Goal: Task Accomplishment & Management: Manage account settings

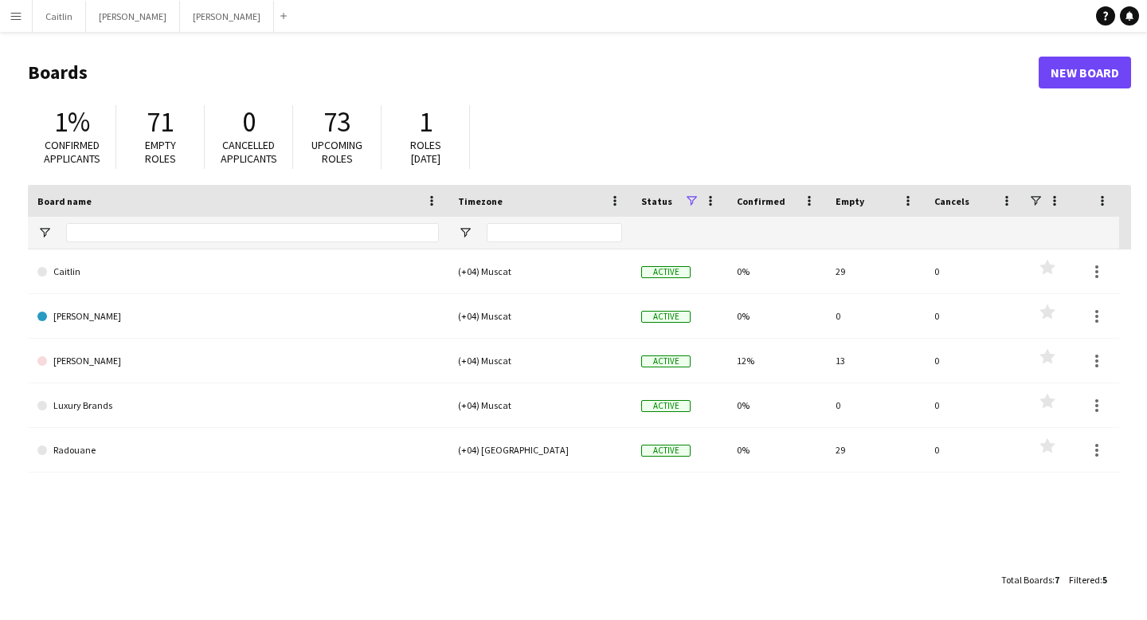
click at [20, 14] on app-icon "Menu" at bounding box center [16, 16] width 13 height 13
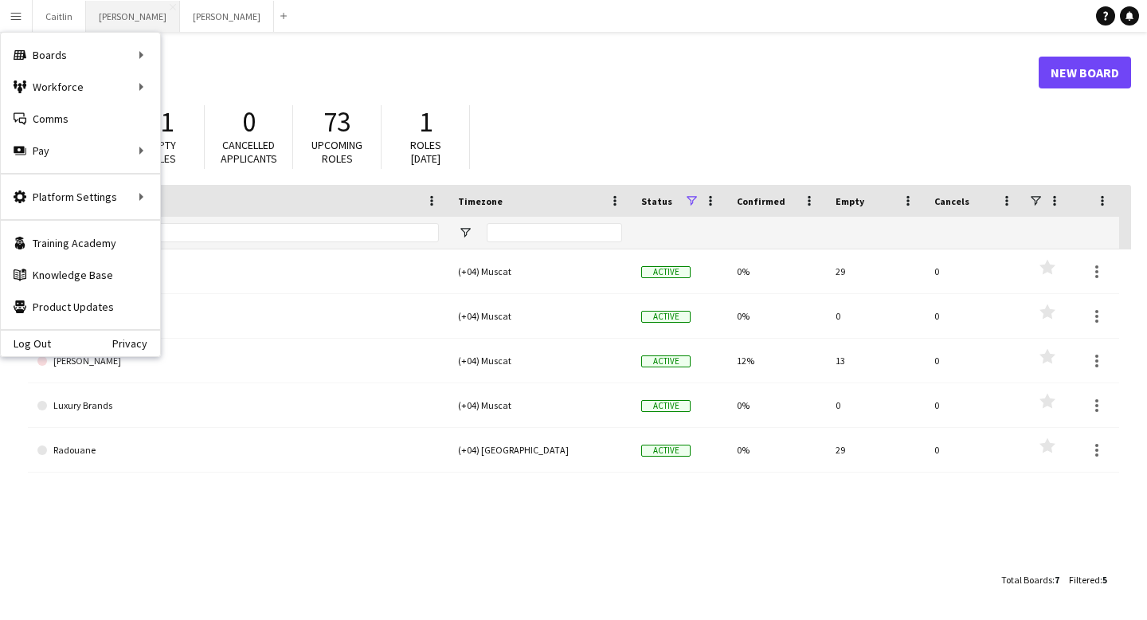
click at [100, 22] on button "[PERSON_NAME]" at bounding box center [133, 16] width 94 height 31
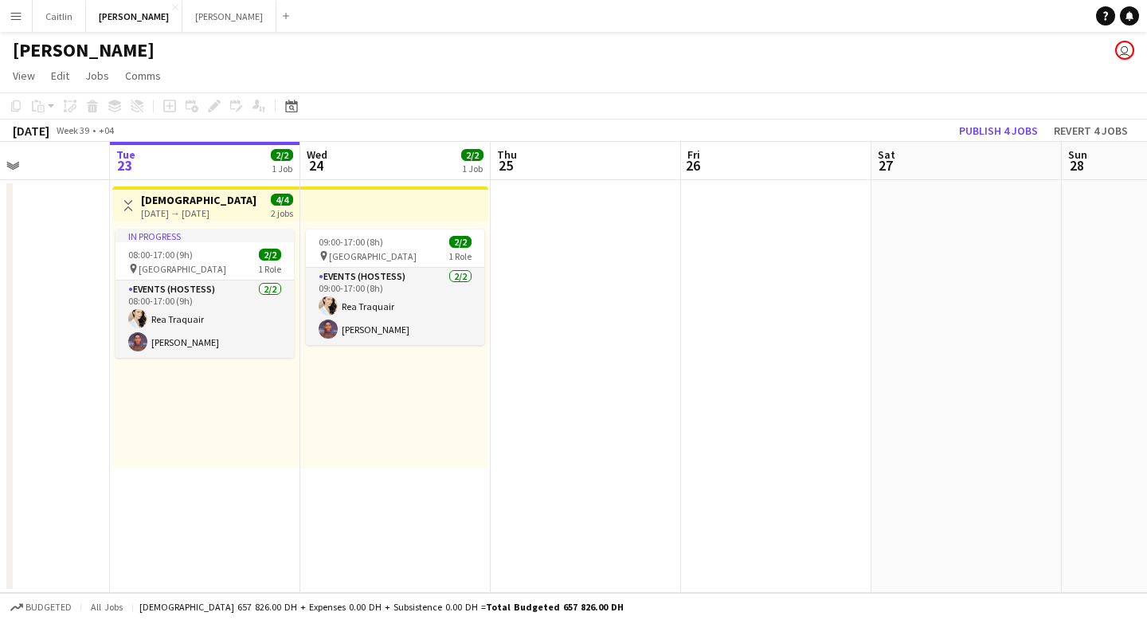
scroll to position [0, 425]
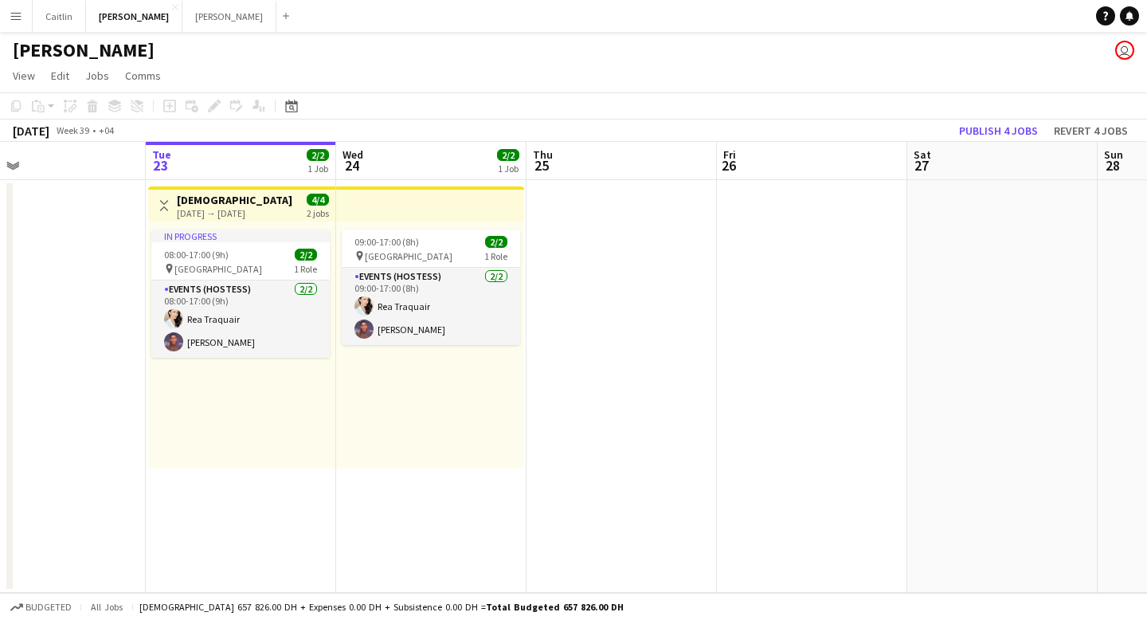
drag, startPoint x: 727, startPoint y: 303, endPoint x: 682, endPoint y: 317, distance: 46.6
click at [682, 317] on app-calendar-viewport "Sat 20 Sun 21 Mon 22 Tue 23 2/2 1 Job Wed 24 2/2 1 Job Thu 25 Fri 26 Sat 27 Sun…" at bounding box center [573, 367] width 1147 height 451
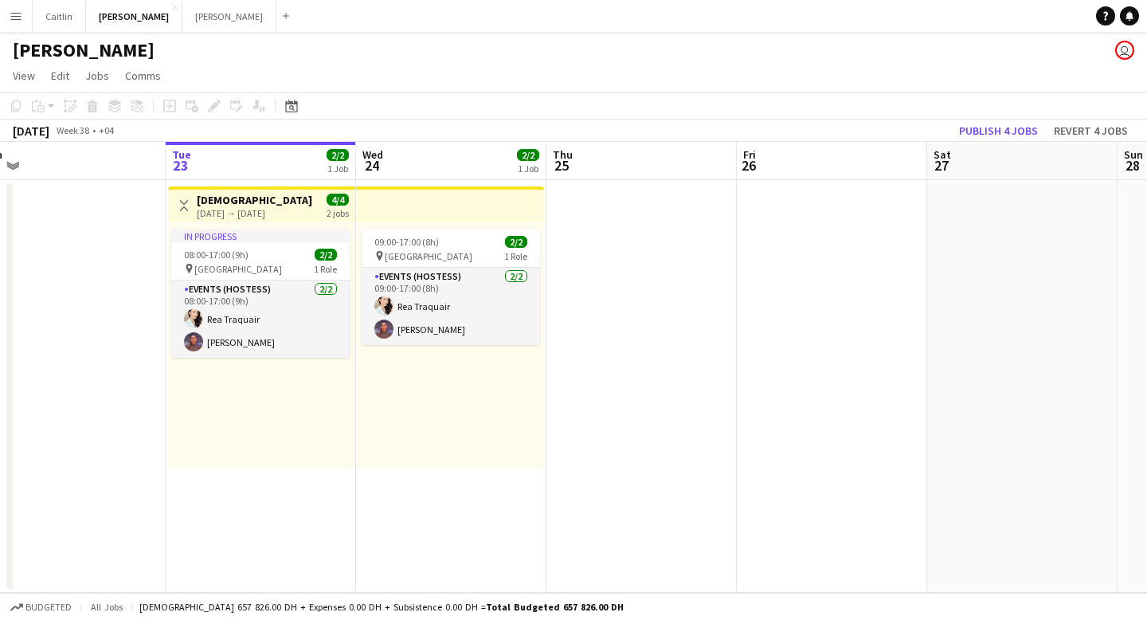
scroll to position [0, 336]
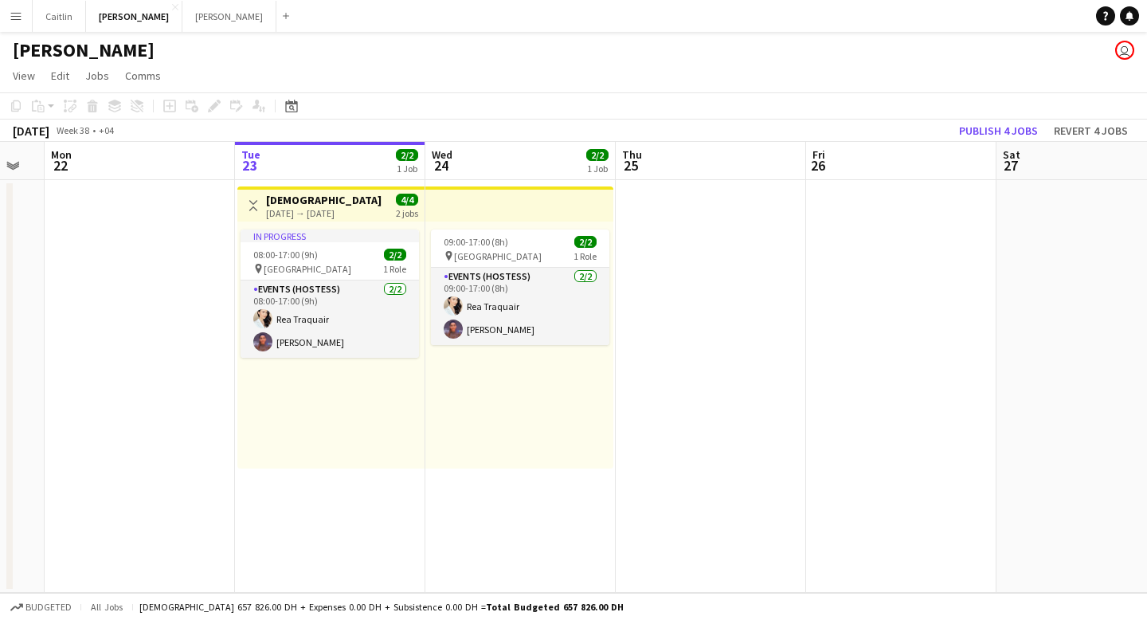
drag, startPoint x: 620, startPoint y: 249, endPoint x: 710, endPoint y: 256, distance: 89.5
click at [710, 256] on app-calendar-viewport "Sat 20 Sun 21 Mon 22 Tue 23 2/2 1 Job Wed 24 2/2 1 Job Thu 25 Fri 26 Sat 27 Sun…" at bounding box center [573, 367] width 1147 height 451
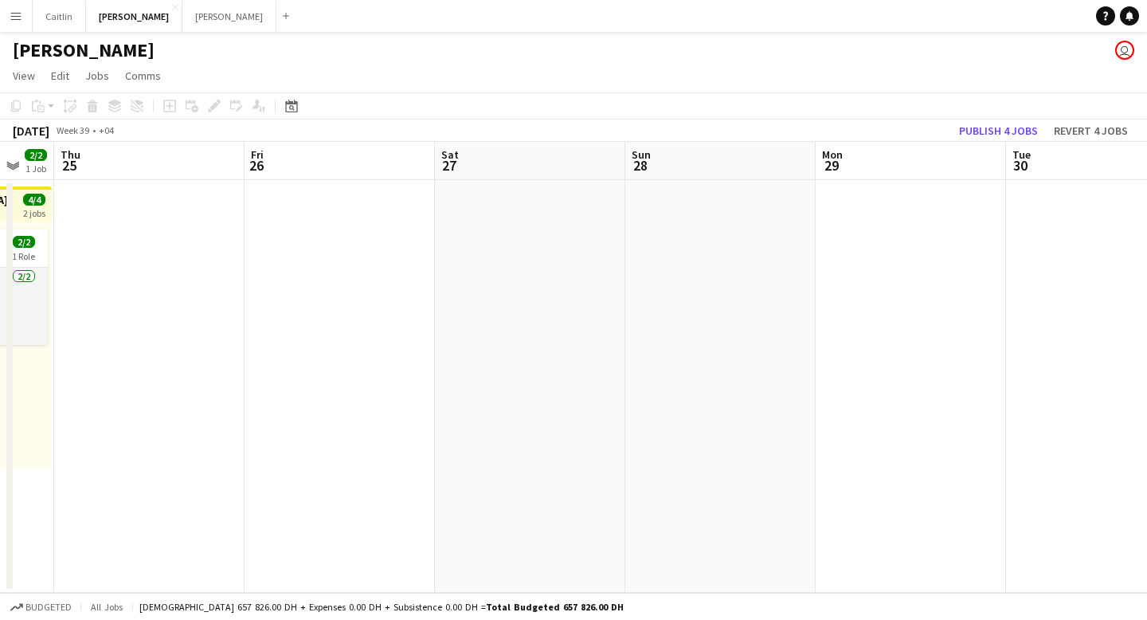
drag, startPoint x: 792, startPoint y: 264, endPoint x: 227, endPoint y: 268, distance: 564.6
click at [227, 268] on app-calendar-viewport "Mon 22 Tue 23 2/2 1 Job Wed 24 2/2 1 Job Thu 25 Fri 26 Sat 27 Sun 28 Mon 29 Tue…" at bounding box center [573, 367] width 1147 height 451
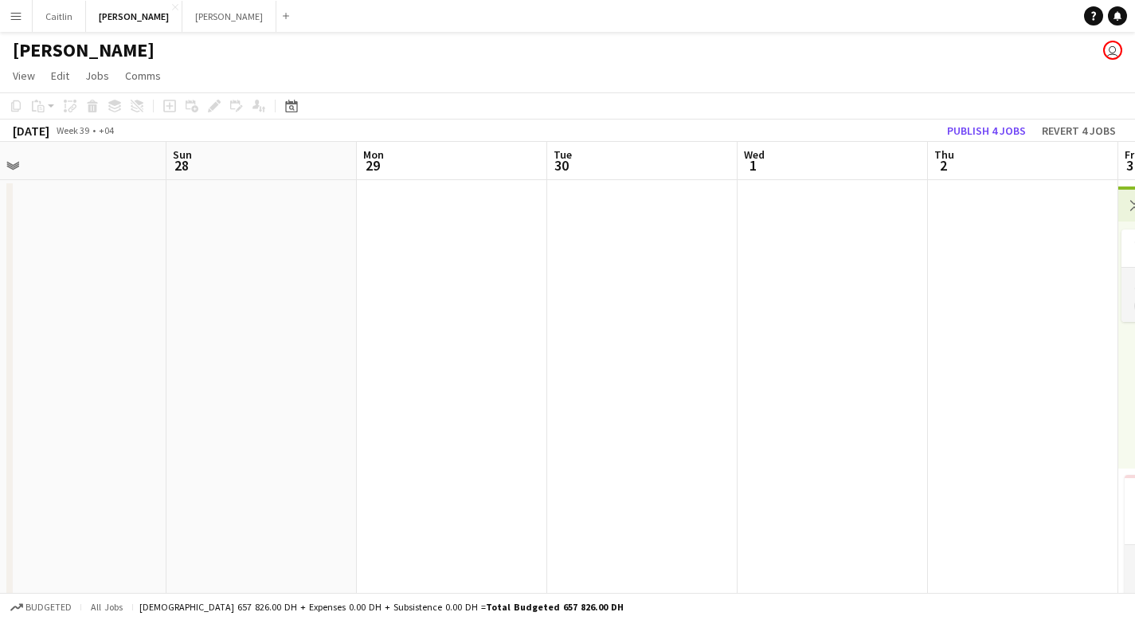
drag, startPoint x: 715, startPoint y: 341, endPoint x: 228, endPoint y: 319, distance: 487.8
click at [228, 319] on app-calendar-viewport "Wed 24 2/2 1 Job Thu 25 Fri 26 Sat 27 Sun 28 Mon 29 Tue 30 Wed 1 Thu 2 Fri 3 0/…" at bounding box center [567, 534] width 1135 height 784
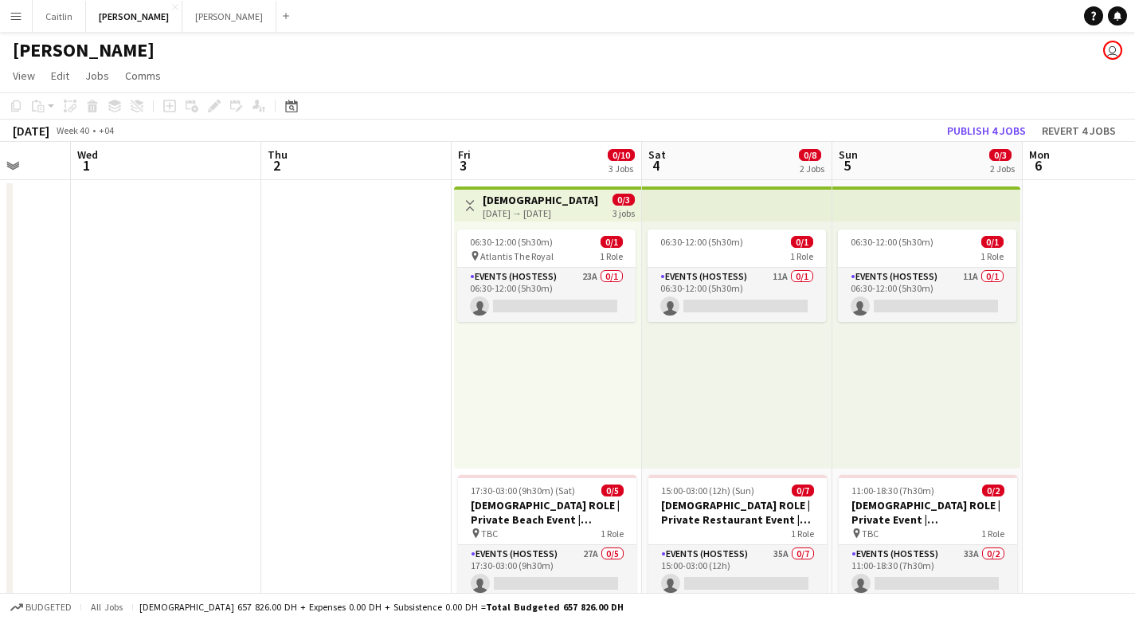
drag, startPoint x: 707, startPoint y: 344, endPoint x: 57, endPoint y: 358, distance: 650.0
click at [57, 358] on app-calendar-viewport "Sun 28 Mon 29 Tue 30 Wed 1 Thu 2 Fri 3 0/10 3 Jobs Sat 4 0/8 2 Jobs Sun 5 0/3 2…" at bounding box center [567, 534] width 1135 height 784
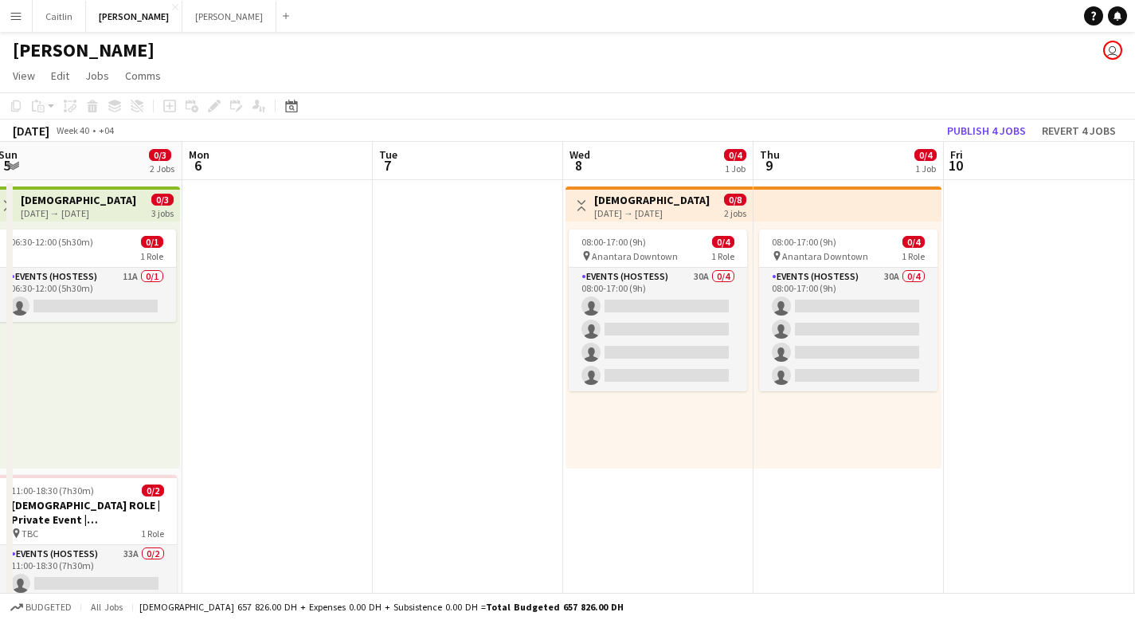
scroll to position [0, 585]
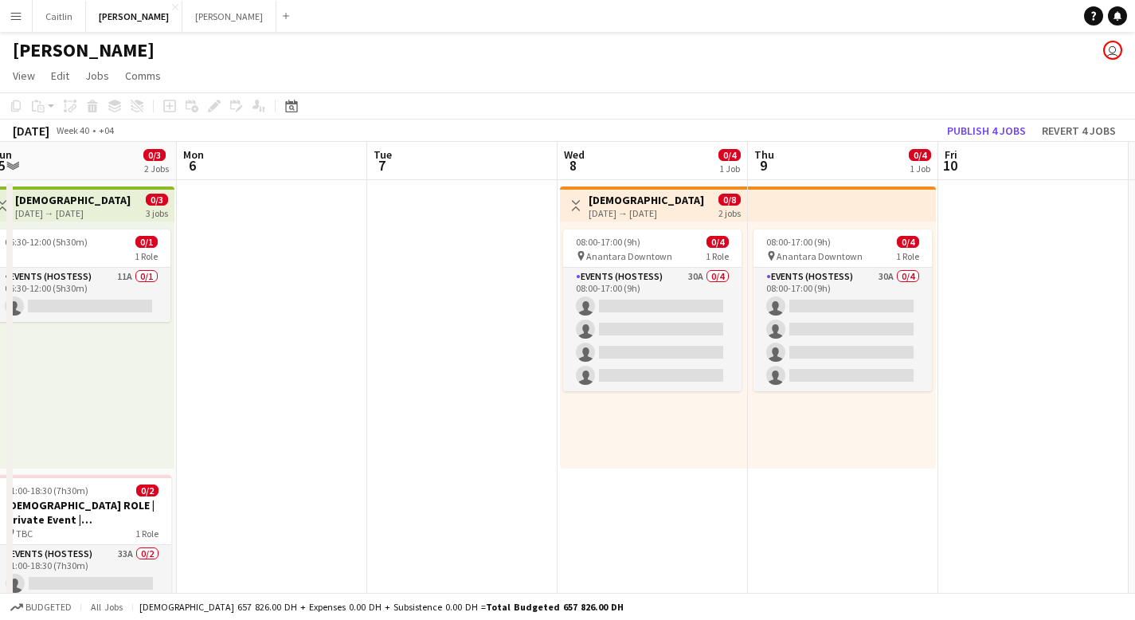
drag, startPoint x: 1031, startPoint y: 350, endPoint x: 216, endPoint y: 349, distance: 815.5
click at [216, 349] on app-calendar-viewport "Thu 2 Fri 3 0/10 3 Jobs Sat 4 0/8 2 Jobs Sun 5 0/3 2 Jobs Mon 6 Tue 7 Wed 8 0/4…" at bounding box center [567, 534] width 1135 height 784
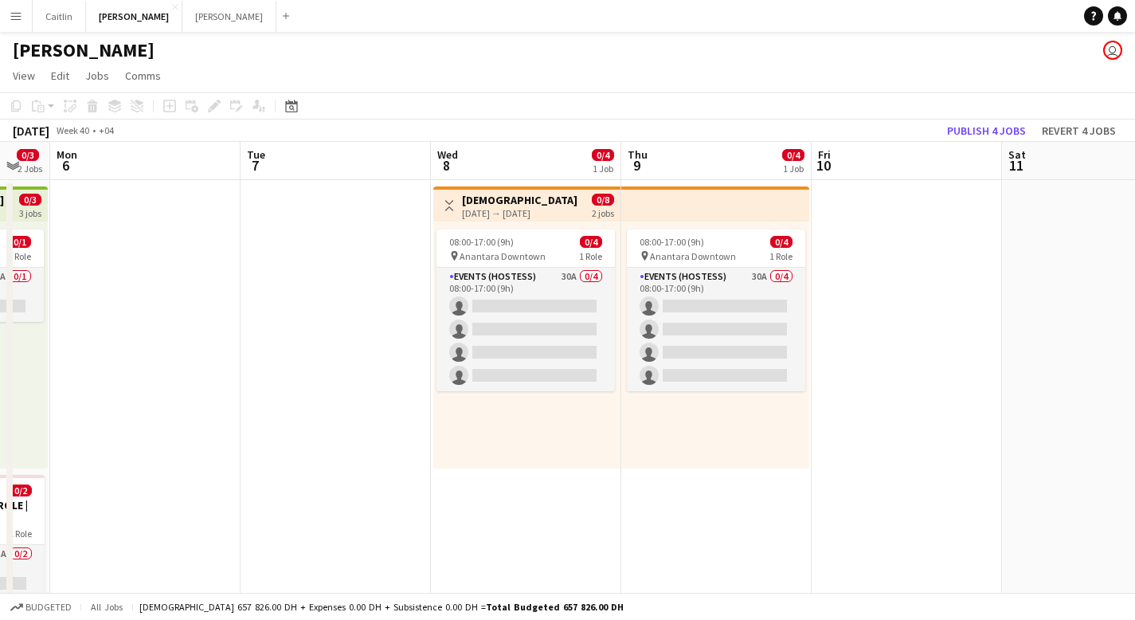
scroll to position [0, 587]
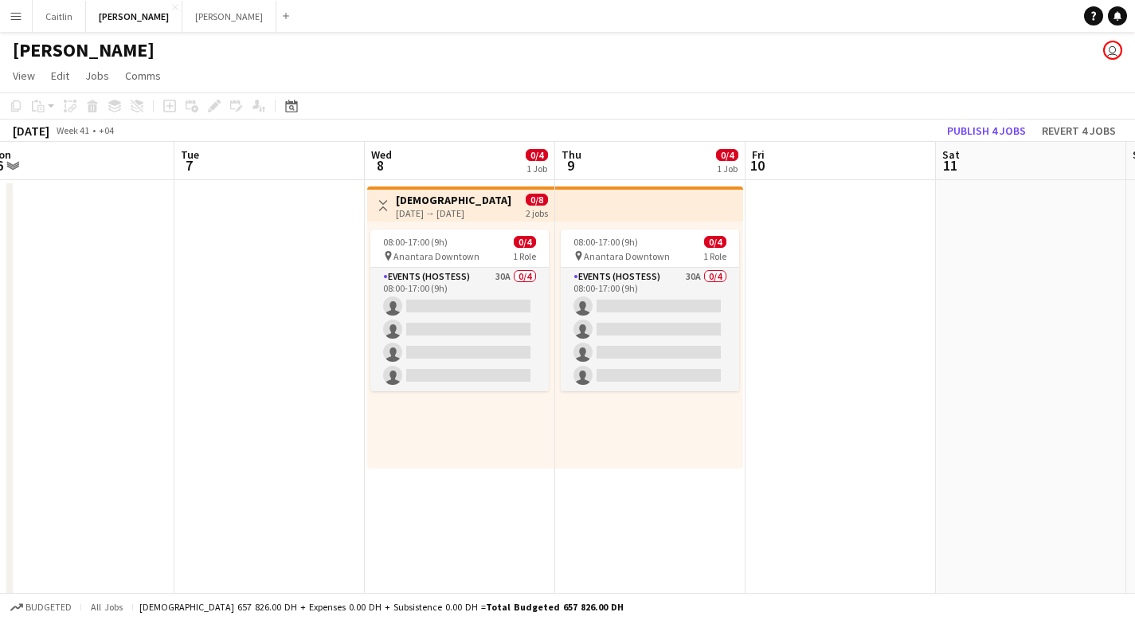
drag, startPoint x: 469, startPoint y: 475, endPoint x: 279, endPoint y: 451, distance: 191.8
click at [279, 451] on app-calendar-viewport "Fri 3 0/10 3 Jobs Sat 4 0/8 2 Jobs Sun 5 0/3 2 Jobs Mon 6 Tue 7 Wed 8 0/4 1 Job…" at bounding box center [567, 534] width 1135 height 784
click at [467, 257] on span "Anantara Downtown" at bounding box center [436, 256] width 86 height 12
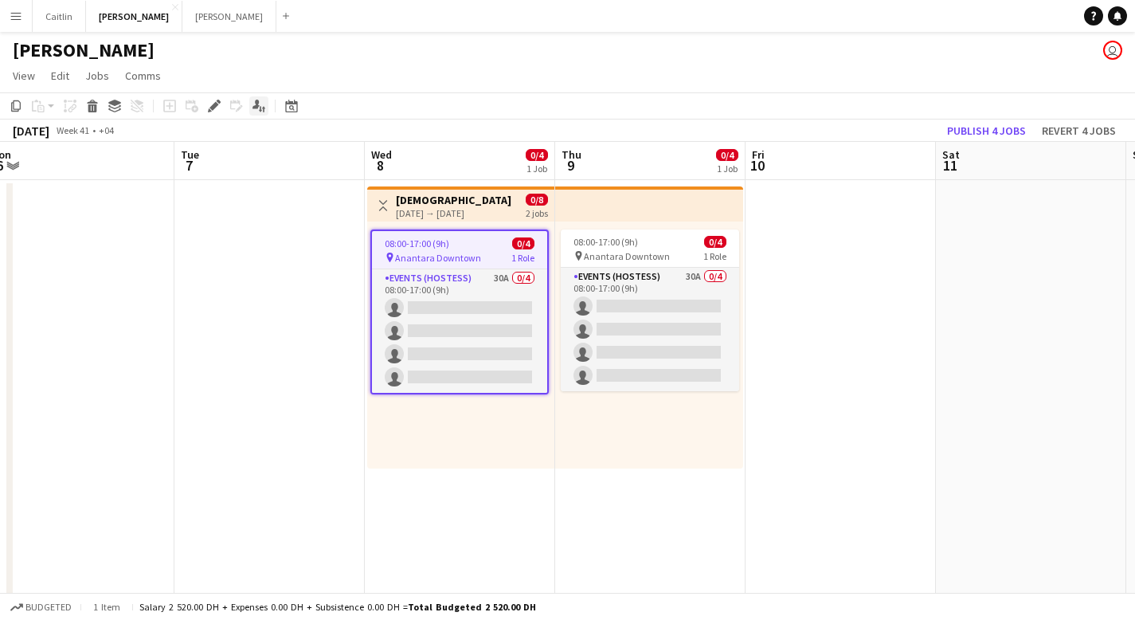
click at [263, 108] on icon at bounding box center [263, 110] width 3 height 6
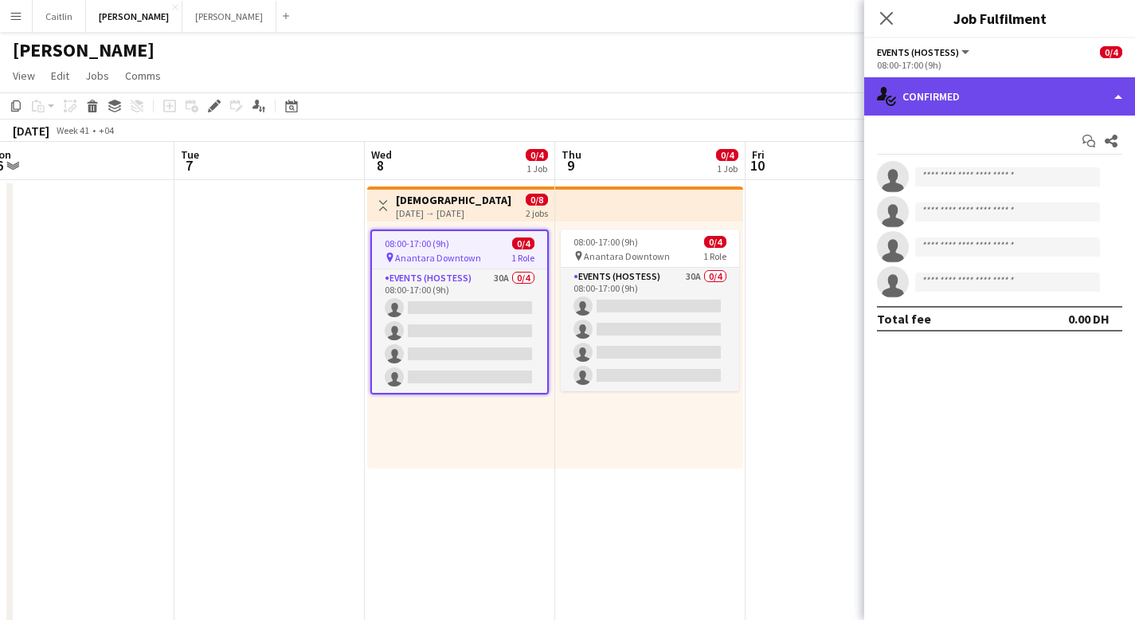
click at [997, 94] on div "single-neutral-actions-check-2 Confirmed" at bounding box center [999, 96] width 271 height 38
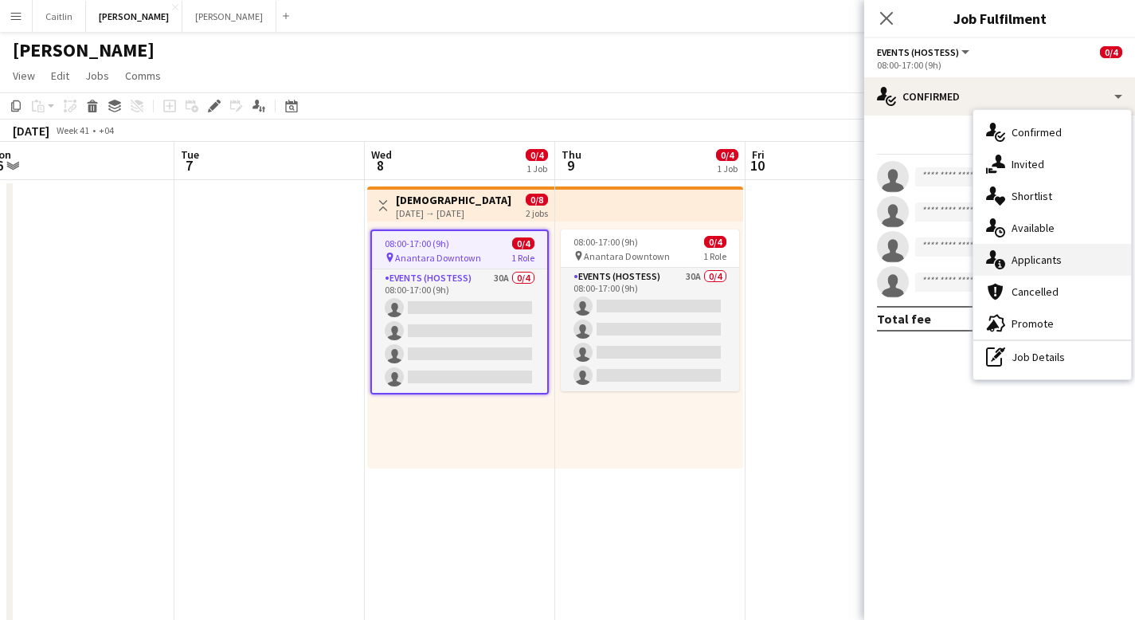
click at [1037, 260] on span "Applicants" at bounding box center [1036, 259] width 50 height 14
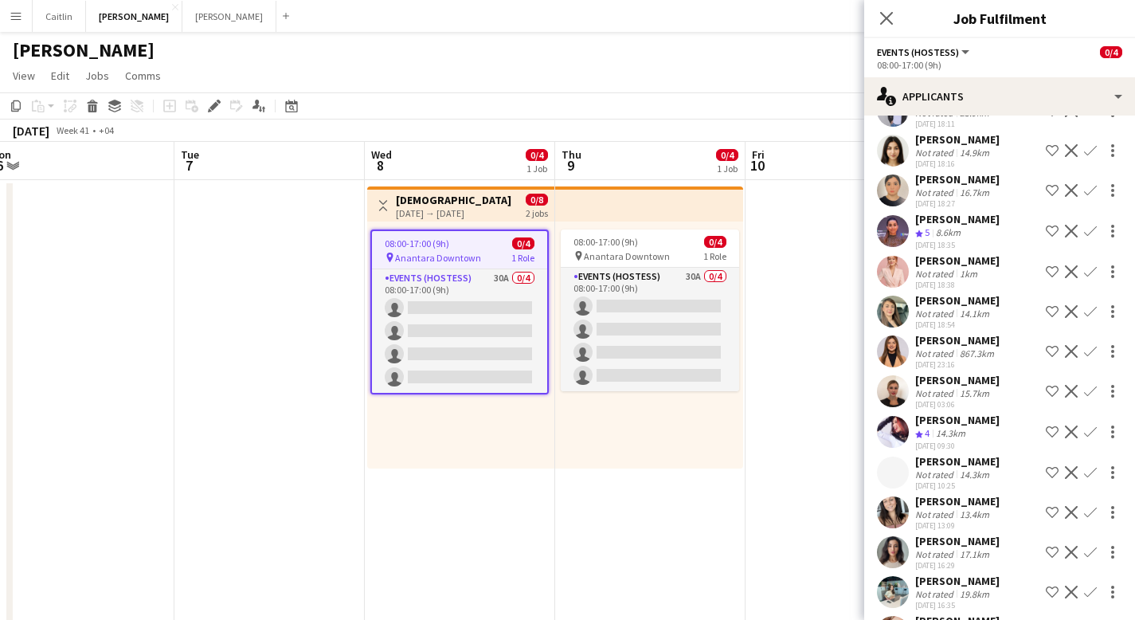
scroll to position [798, 0]
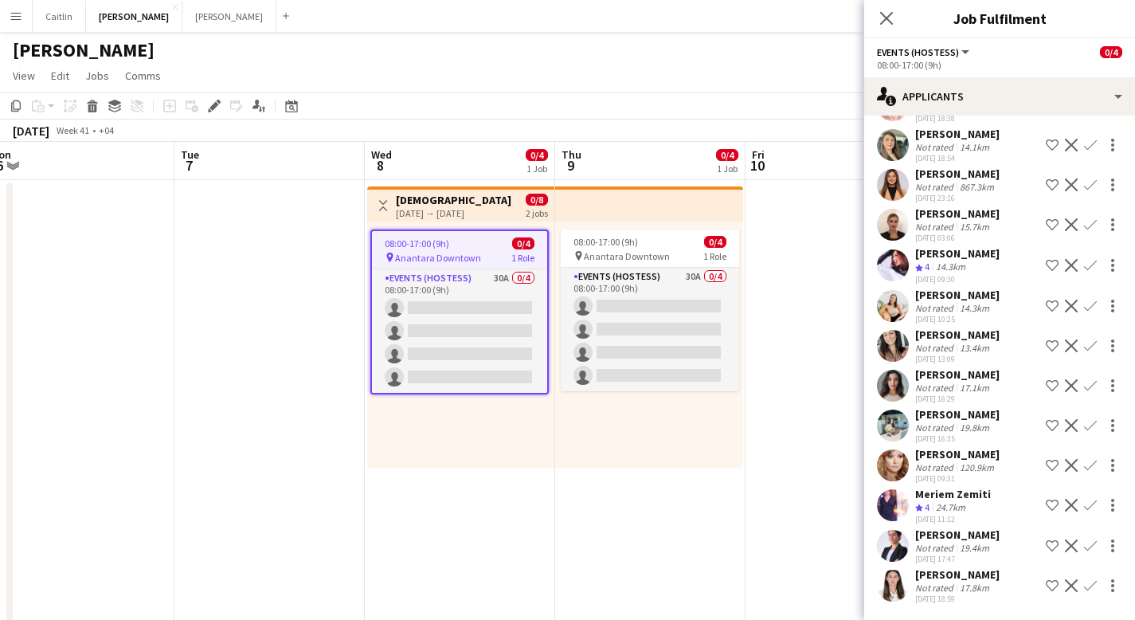
click at [659, 460] on div "08:00-17:00 (9h) 0/4 pin Anantara Downtown 1 Role Events (Hostess) 30A 0/4 08:0…" at bounding box center [649, 344] width 188 height 247
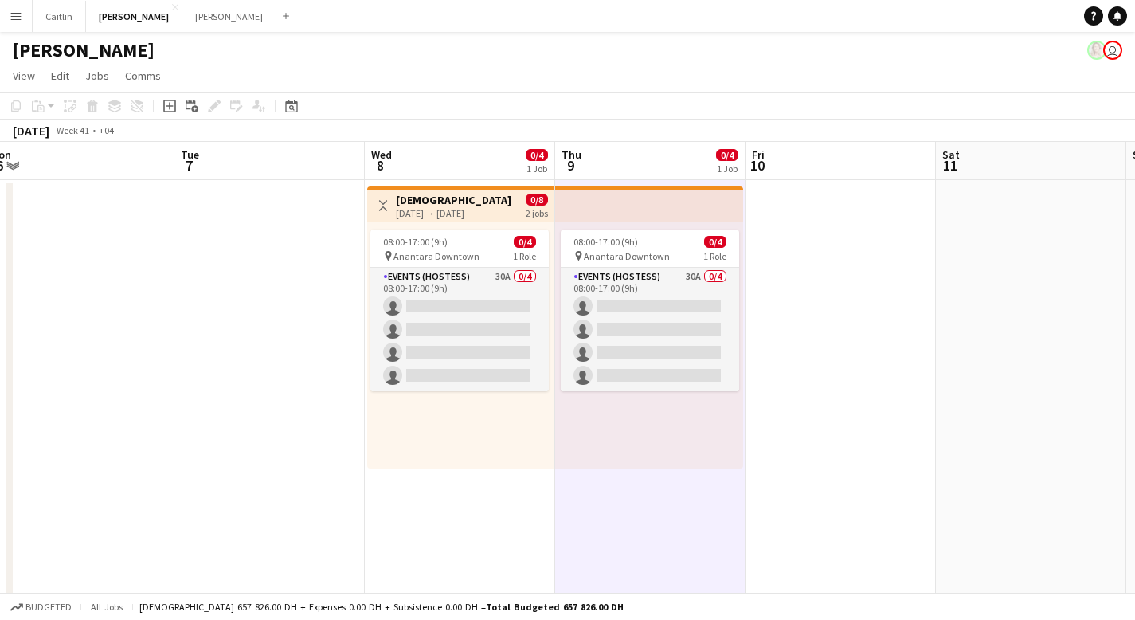
click at [16, 20] on app-icon "Menu" at bounding box center [16, 16] width 13 height 13
